Goal: Task Accomplishment & Management: Use online tool/utility

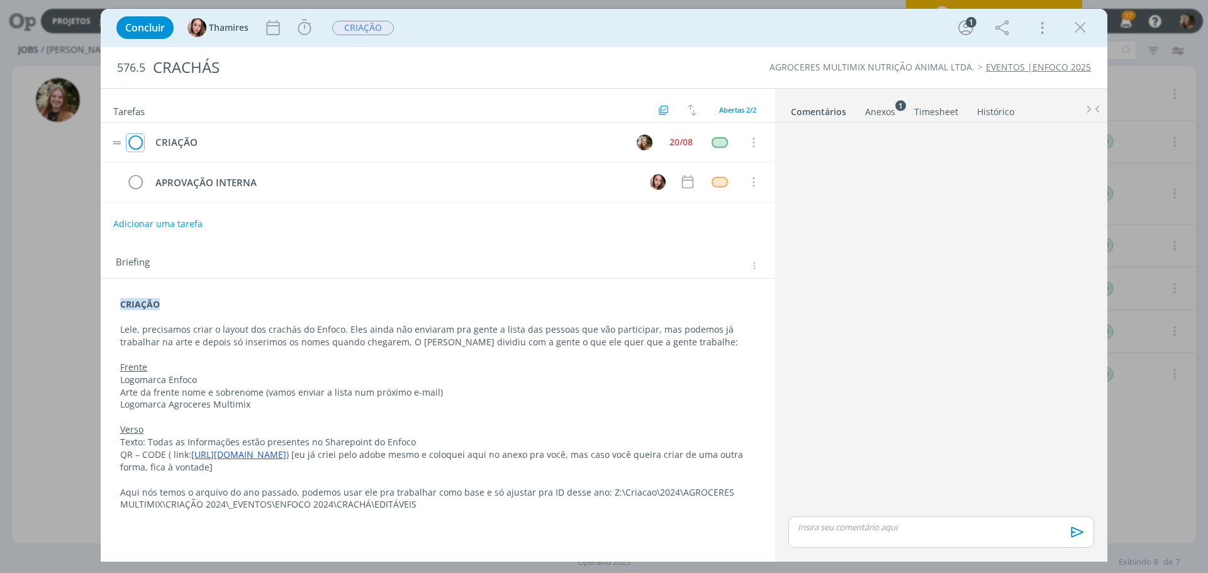
click at [140, 139] on icon "dialog" at bounding box center [135, 142] width 18 height 19
click at [346, 24] on span "CRIAÇÃO" at bounding box center [363, 28] width 62 height 14
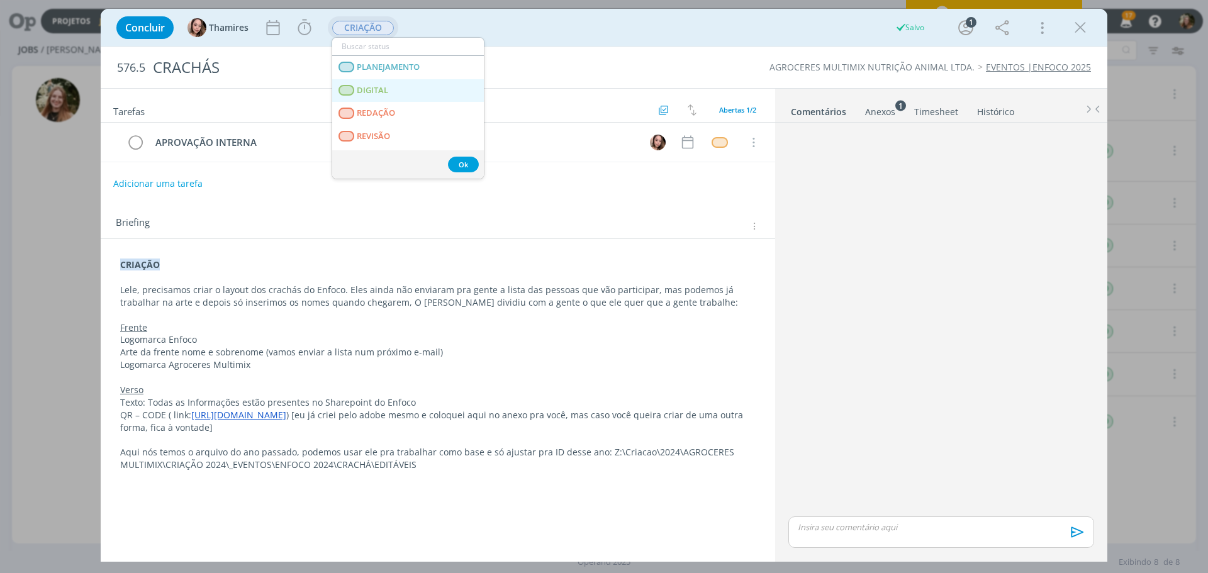
scroll to position [189, 0]
click at [396, 65] on span "APROVAÇÃO INTERNA" at bounding box center [400, 63] width 86 height 10
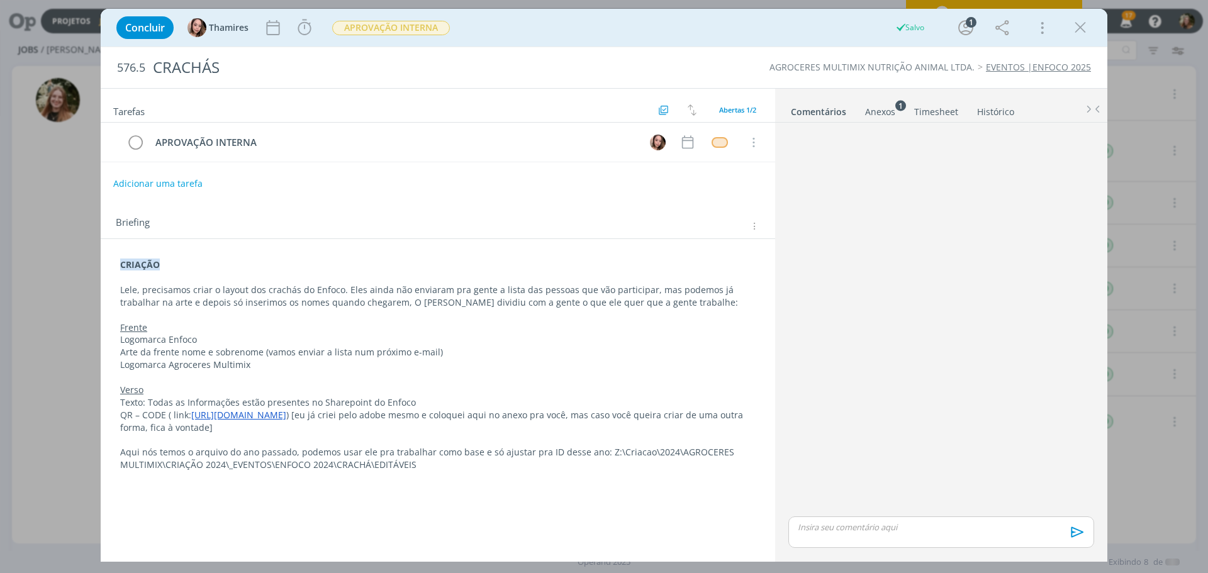
click at [897, 534] on div "dialog" at bounding box center [941, 532] width 306 height 31
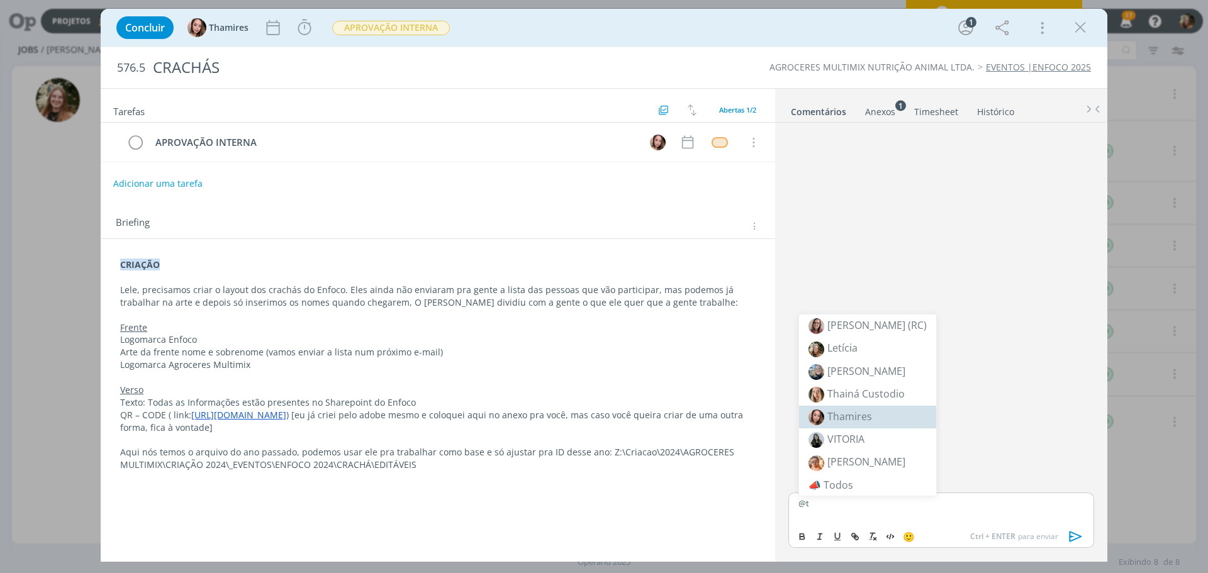
click at [832, 415] on span "Thamires" at bounding box center [849, 417] width 45 height 14
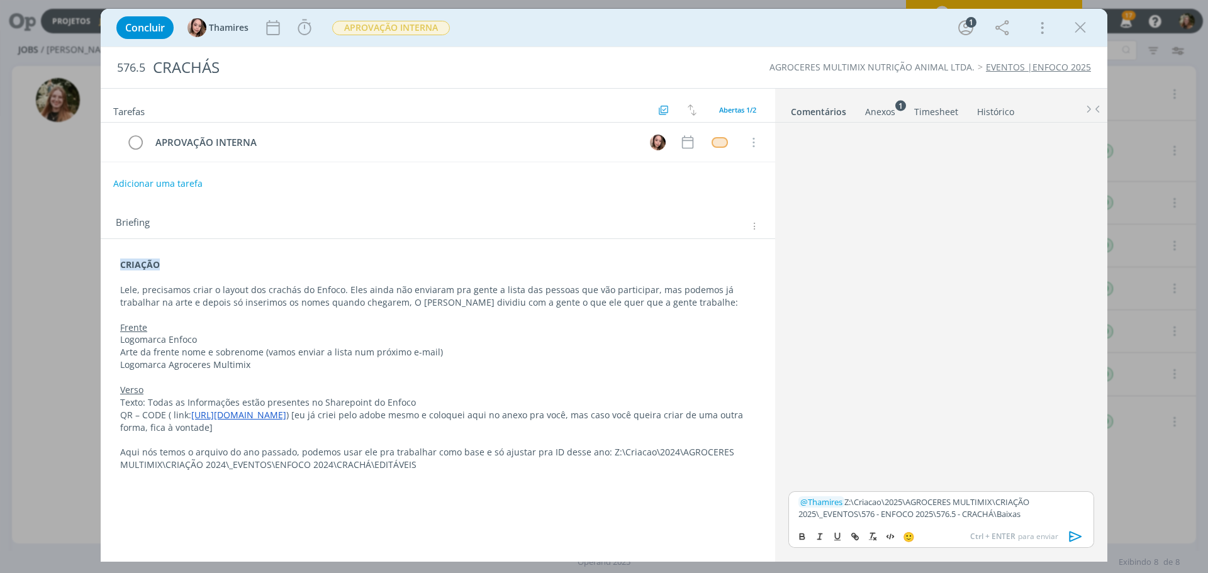
drag, startPoint x: 1072, startPoint y: 539, endPoint x: 997, endPoint y: 490, distance: 89.9
click at [1071, 540] on icon "dialog" at bounding box center [1075, 536] width 19 height 19
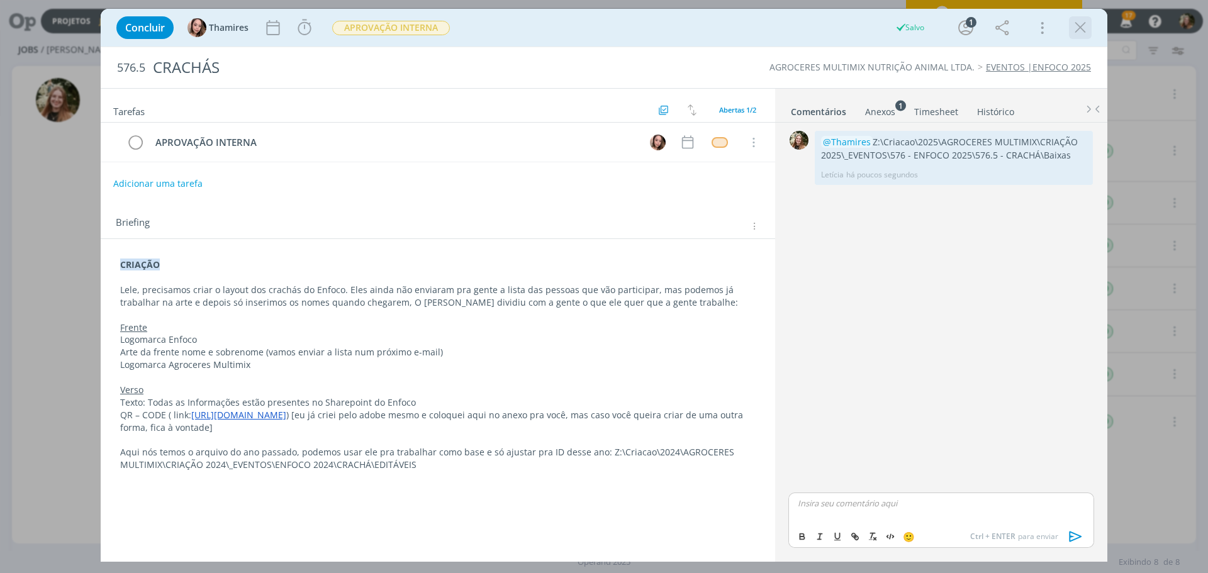
click at [1079, 21] on icon "dialog" at bounding box center [1080, 27] width 19 height 19
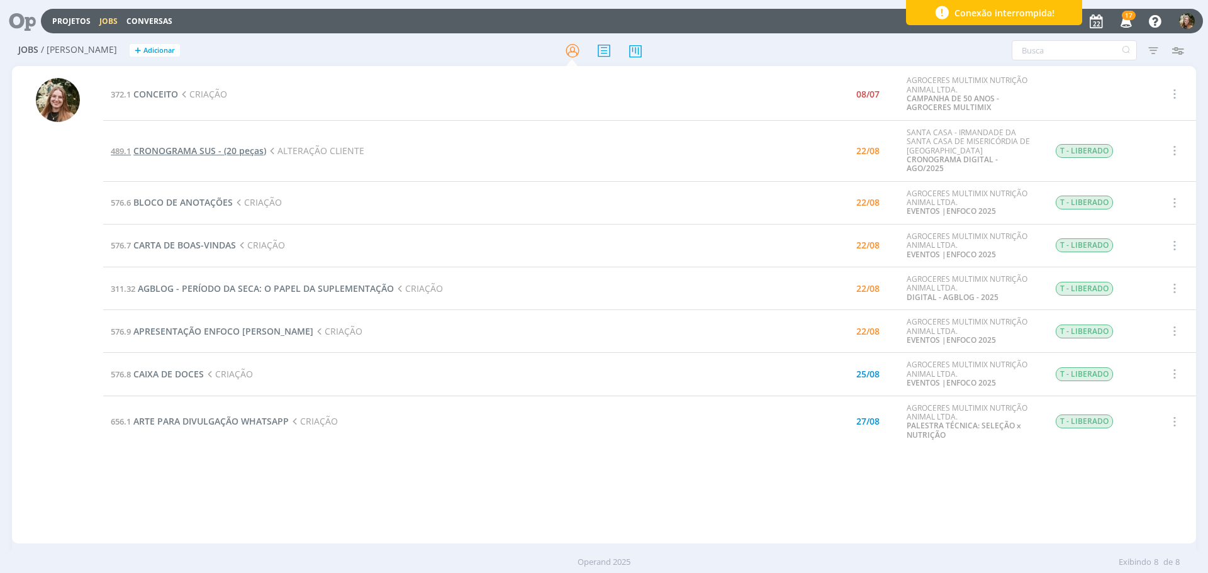
click at [224, 145] on span "CRONOGRAMA SUS - (20 peças)" at bounding box center [199, 151] width 133 height 12
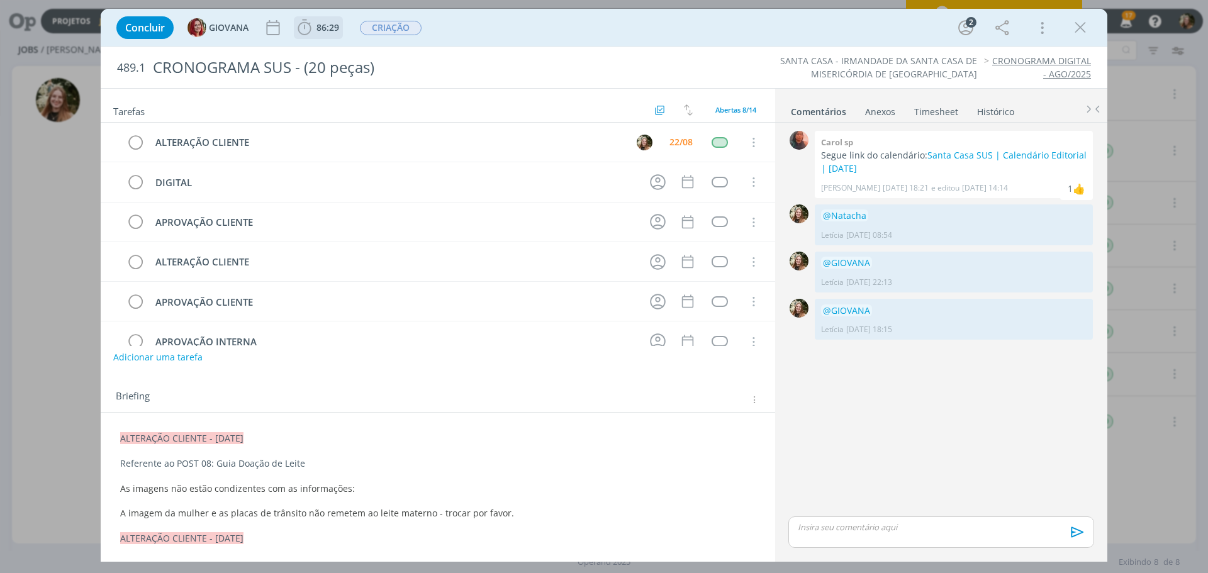
click at [332, 32] on span "86:29" at bounding box center [327, 27] width 23 height 12
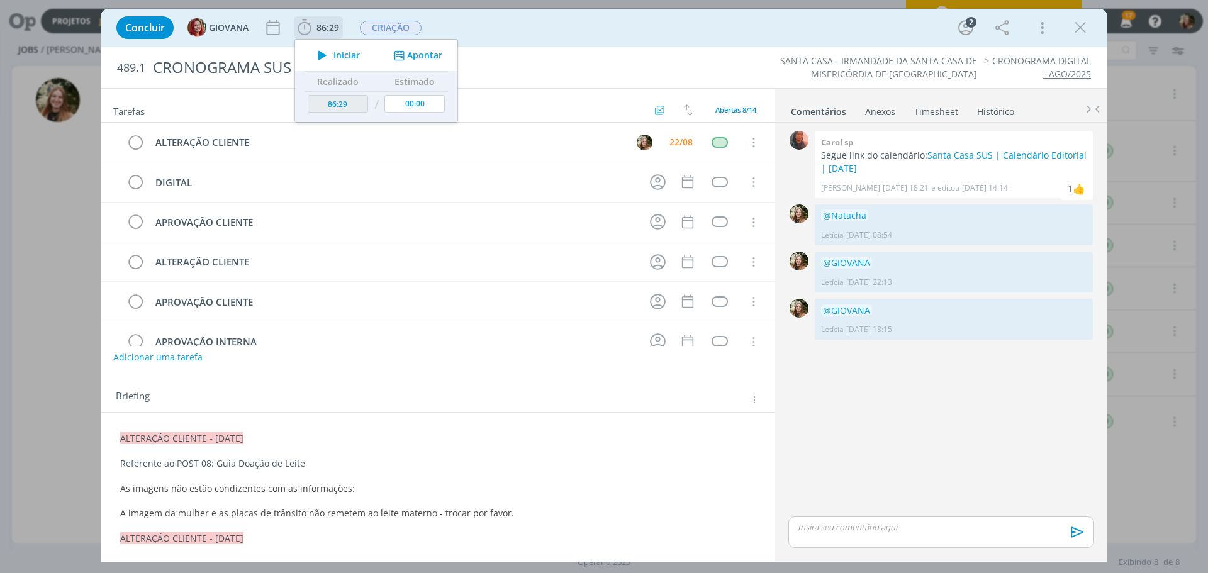
click at [324, 56] on icon "dialog" at bounding box center [322, 55] width 22 height 16
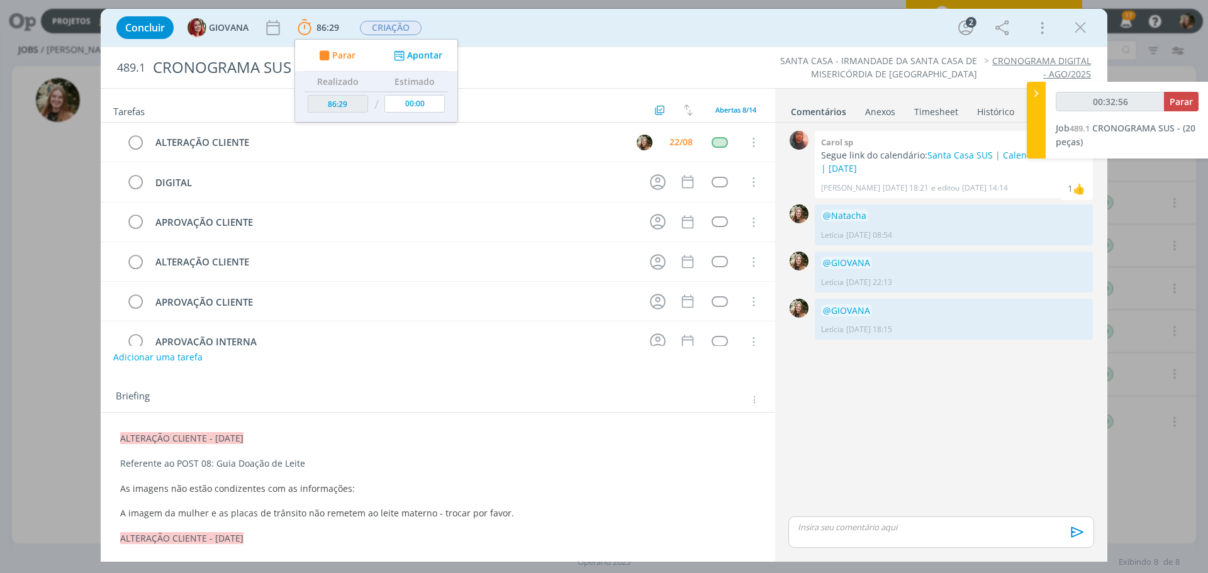
type input "00:33:56"
